Goal: Task Accomplishment & Management: Use online tool/utility

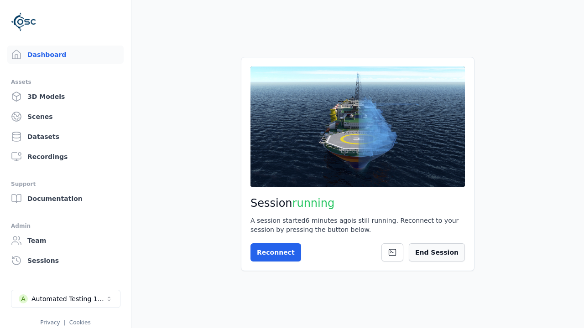
click at [439, 258] on button "End Session" at bounding box center [437, 253] width 56 height 18
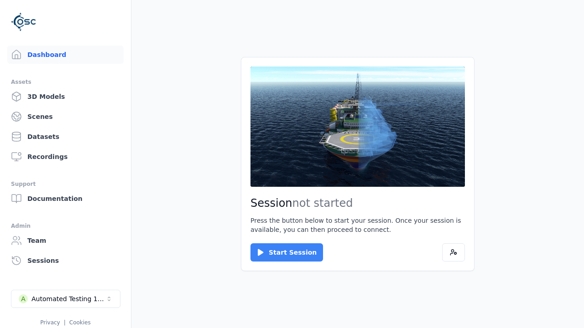
click at [281, 253] on button "Start Session" at bounding box center [286, 253] width 73 height 18
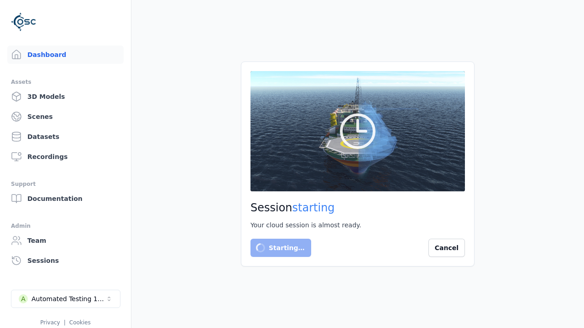
drag, startPoint x: 178, startPoint y: 180, endPoint x: 173, endPoint y: 203, distance: 22.9
click at [173, 203] on main "Session starting Your cloud session is almost ready. Starting… Cancel" at bounding box center [357, 164] width 452 height 328
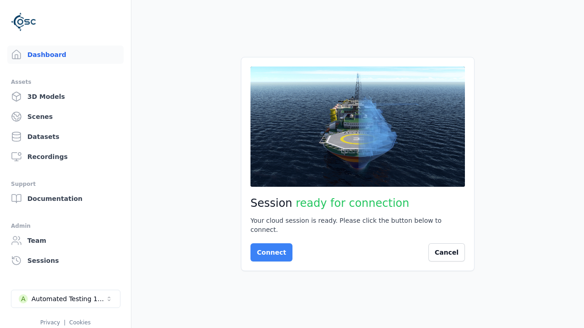
click at [269, 248] on button "Connect" at bounding box center [271, 253] width 42 height 18
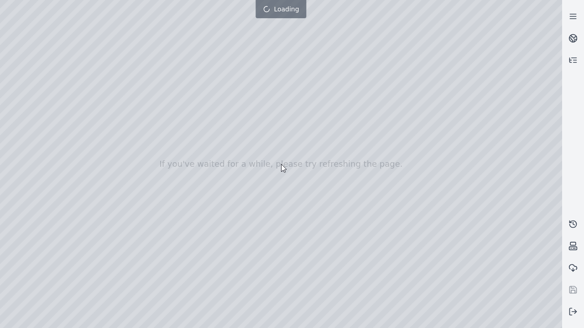
click at [2, 2] on div at bounding box center [281, 164] width 562 height 328
click at [28, 83] on div at bounding box center [281, 164] width 562 height 328
click at [16, 95] on div at bounding box center [281, 164] width 562 height 328
click at [16, 21] on div at bounding box center [281, 164] width 562 height 328
click at [125, 43] on div at bounding box center [281, 164] width 562 height 328
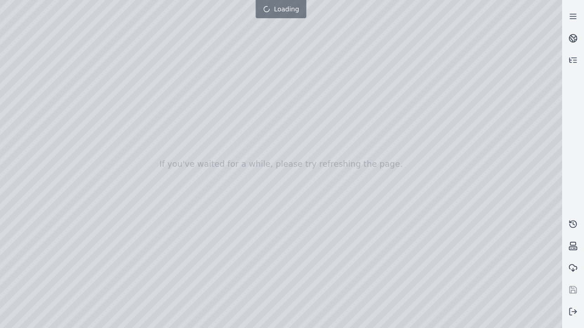
click at [422, 321] on div at bounding box center [281, 164] width 562 height 328
